Goal: Navigation & Orientation: Understand site structure

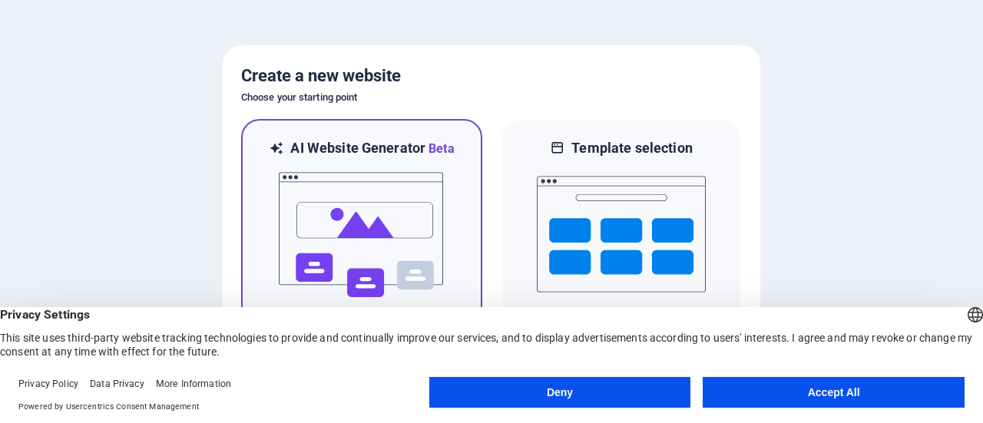
click at [443, 197] on img at bounding box center [361, 235] width 169 height 154
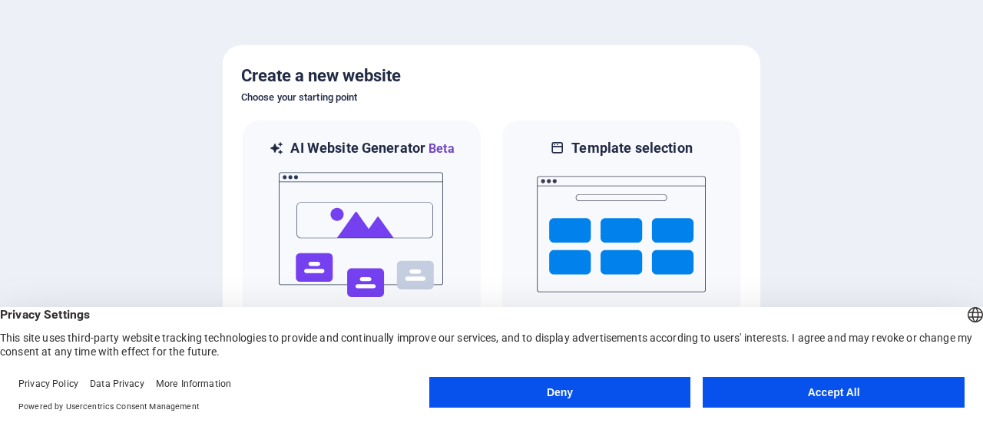
click at [492, 322] on span "Privacy Settings" at bounding box center [491, 314] width 983 height 15
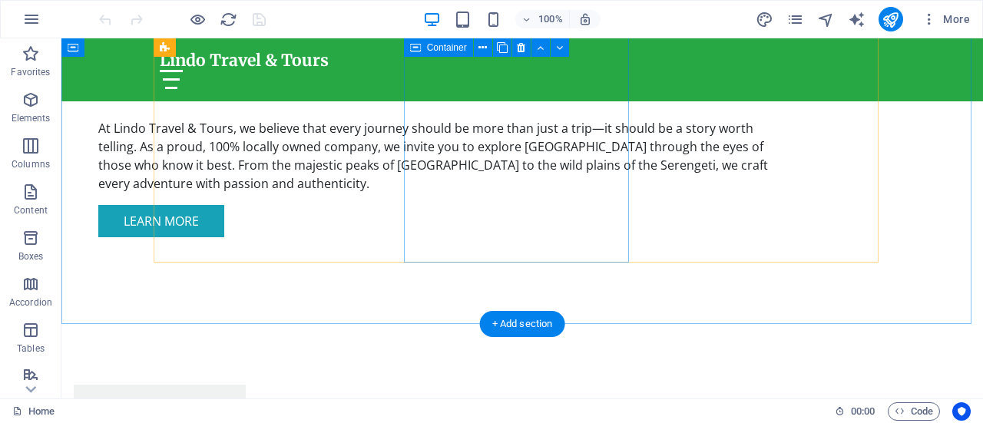
scroll to position [1135, 0]
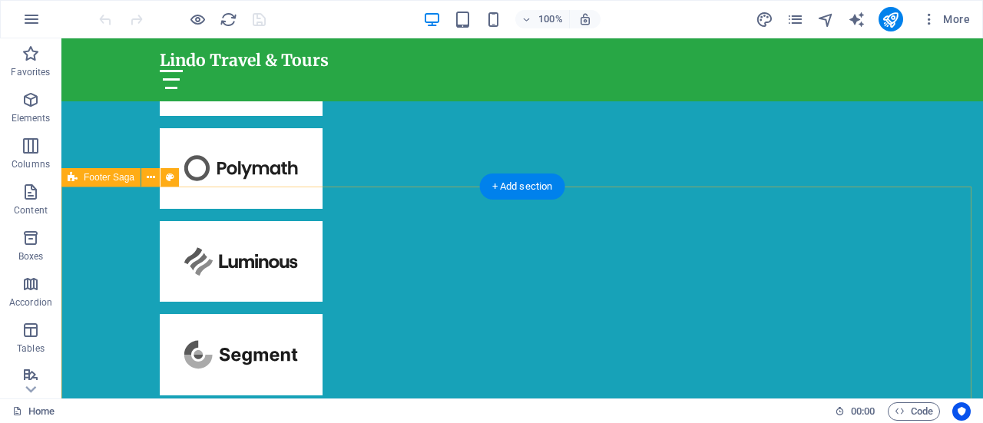
scroll to position [5473, 0]
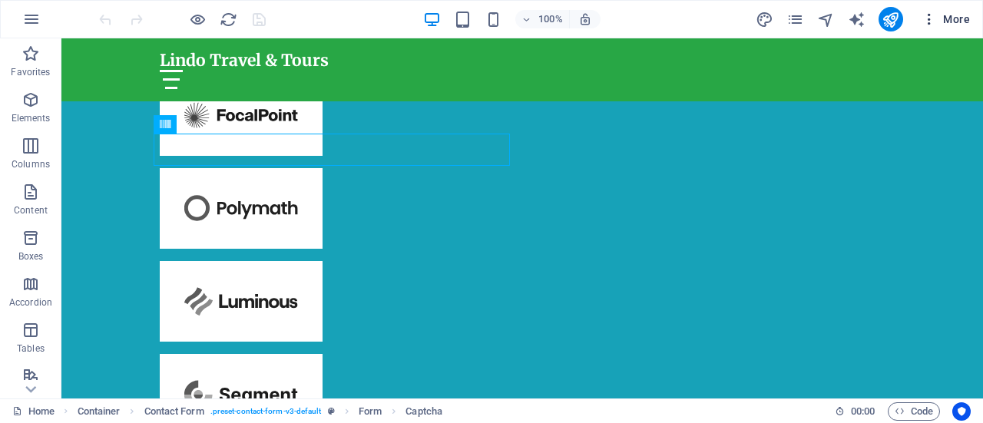
click at [955, 19] on span "More" at bounding box center [945, 19] width 48 height 15
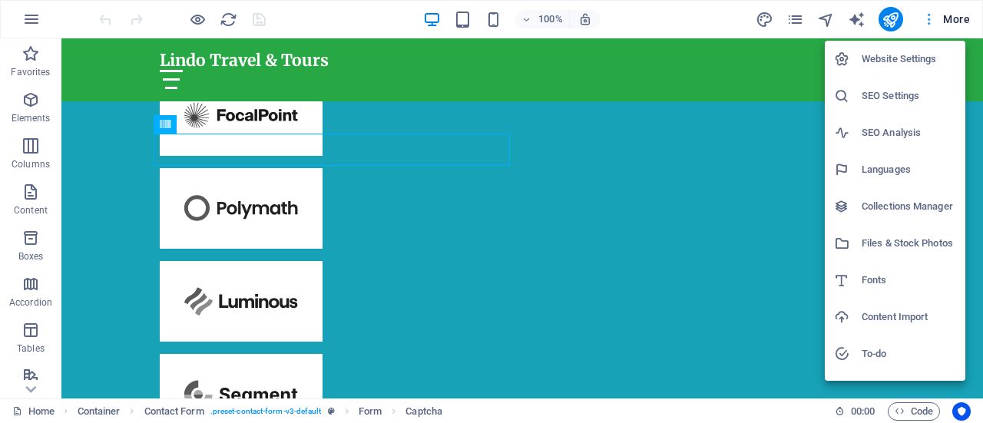
click at [955, 19] on div at bounding box center [491, 211] width 983 height 423
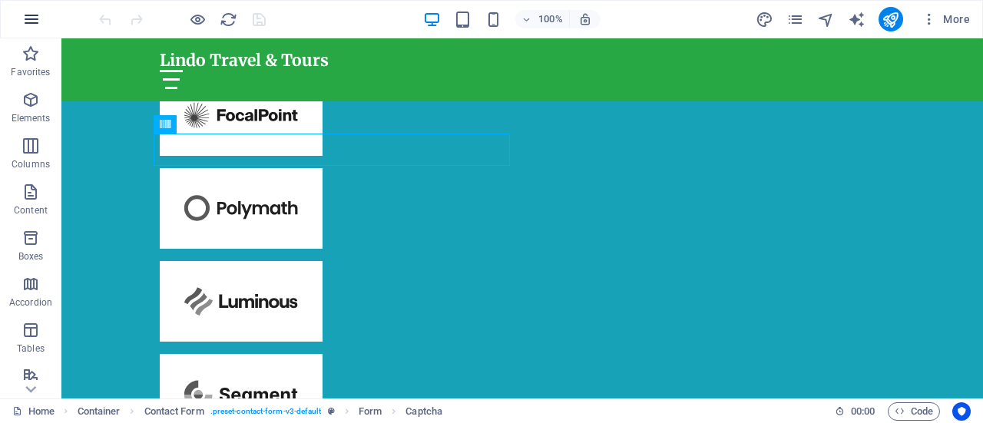
click at [38, 17] on icon "button" at bounding box center [31, 19] width 18 height 18
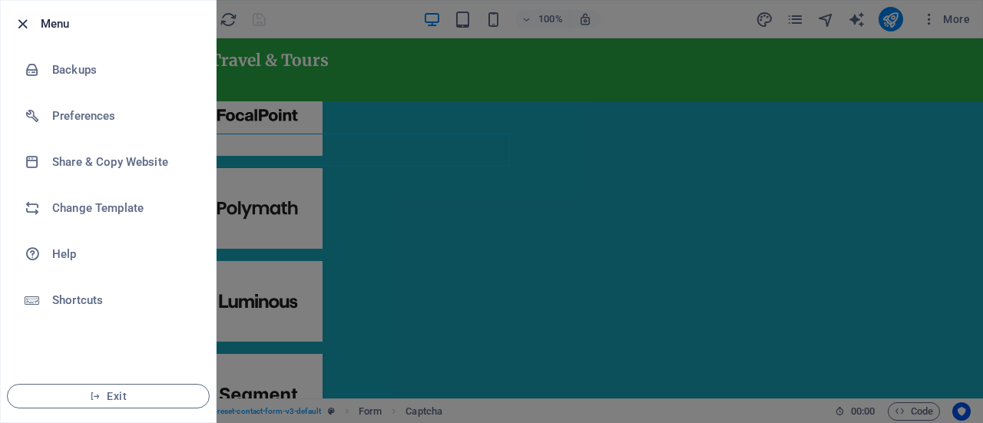
click at [20, 23] on icon "button" at bounding box center [23, 24] width 18 height 18
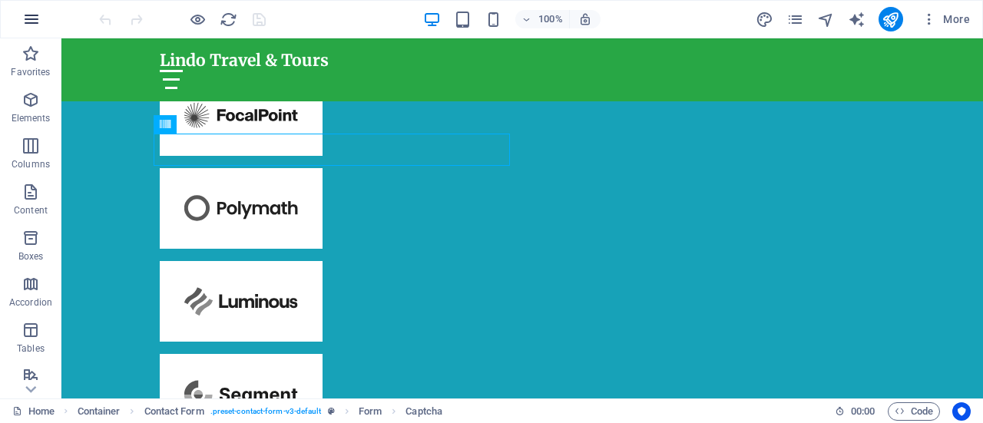
click at [38, 23] on icon "button" at bounding box center [31, 19] width 18 height 18
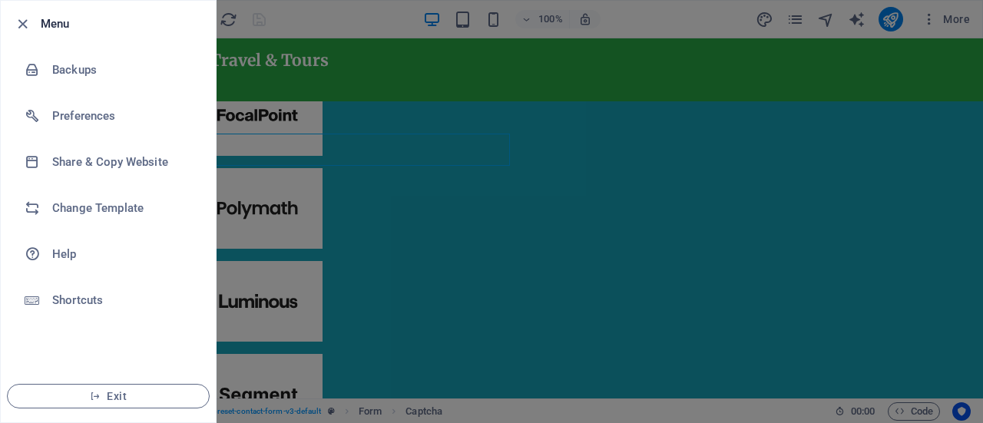
drag, startPoint x: 38, startPoint y: 23, endPoint x: 51, endPoint y: 25, distance: 13.1
click at [51, 25] on h6 "Menu" at bounding box center [122, 24] width 163 height 18
click at [271, 262] on div at bounding box center [491, 211] width 983 height 423
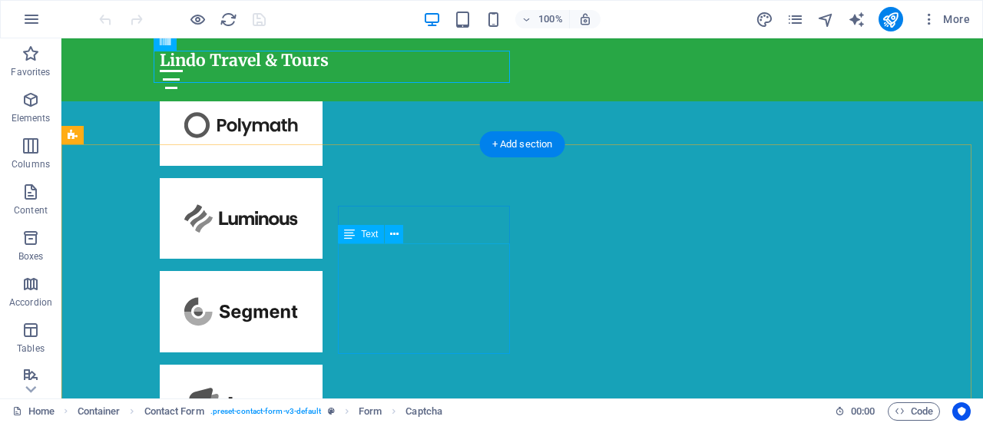
scroll to position [5591, 0]
